Goal: Navigation & Orientation: Find specific page/section

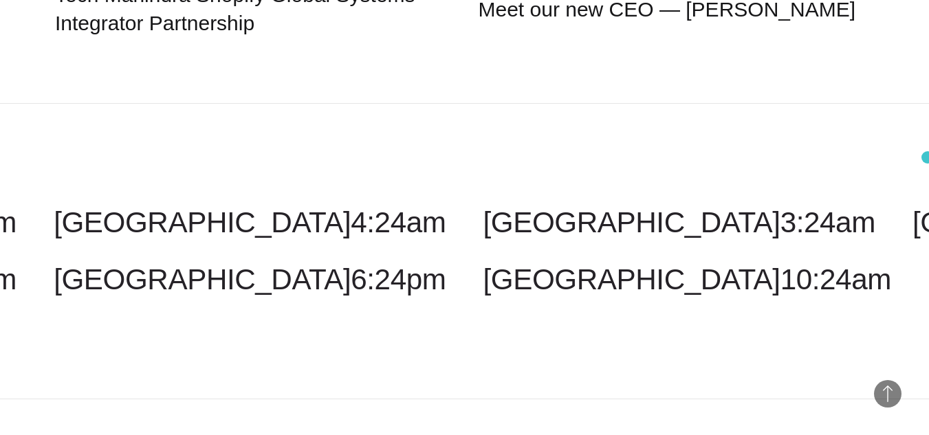
scroll to position [4621, 0]
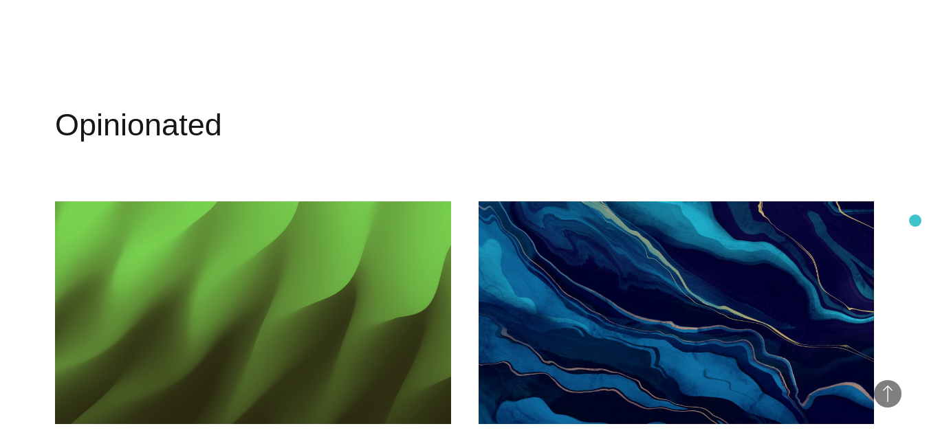
scroll to position [4122, 0]
